Goal: Task Accomplishment & Management: Complete application form

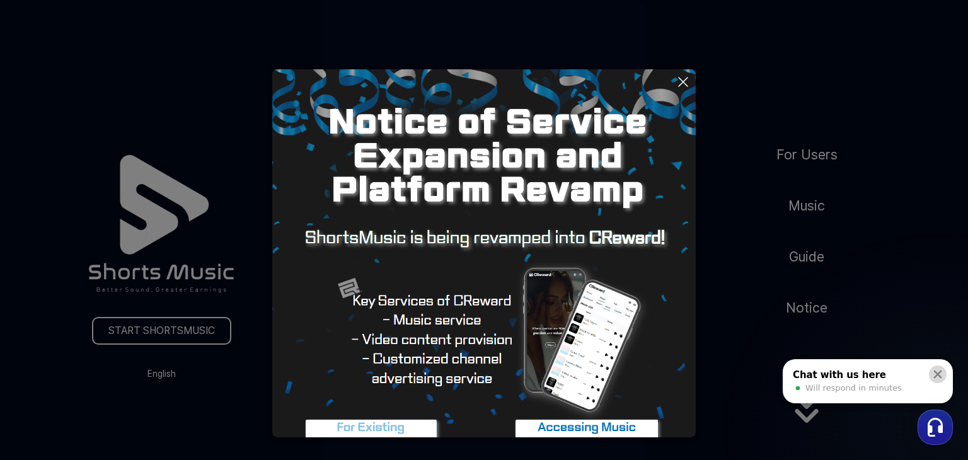
click at [937, 376] on icon at bounding box center [937, 374] width 13 height 13
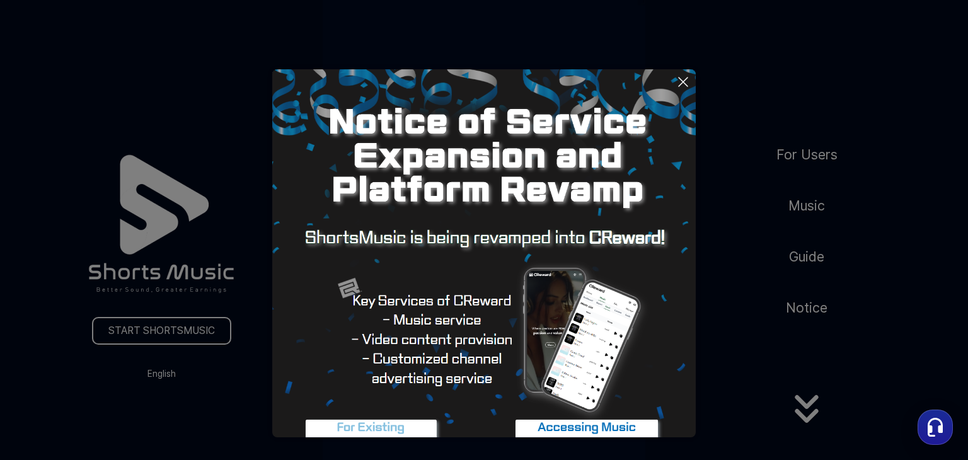
click at [341, 421] on img at bounding box center [371, 435] width 158 height 47
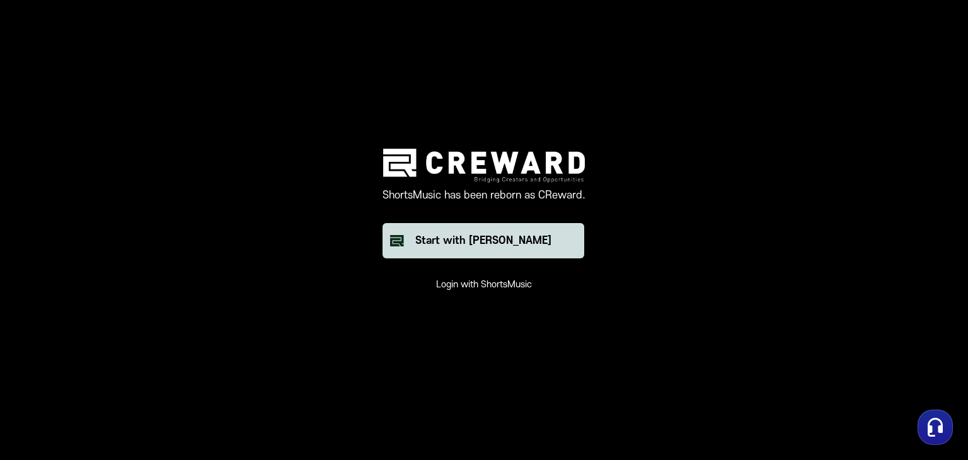
click at [466, 250] on button "Start with [PERSON_NAME]" at bounding box center [483, 240] width 202 height 35
